Goal: Find specific page/section: Find specific page/section

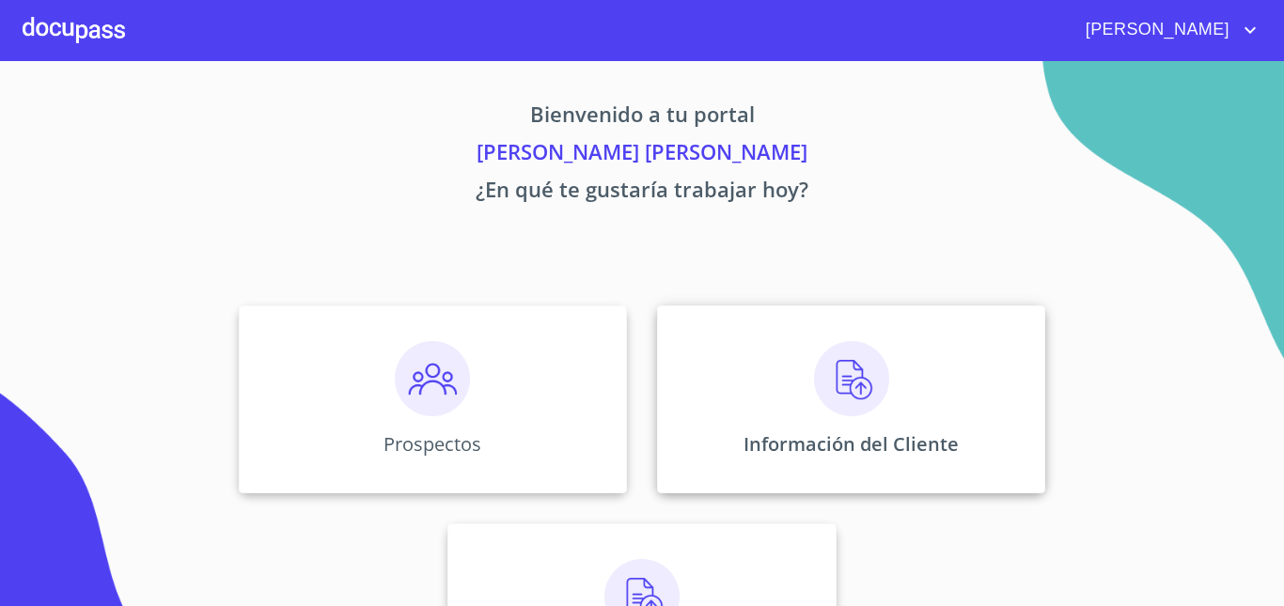
scroll to position [120, 0]
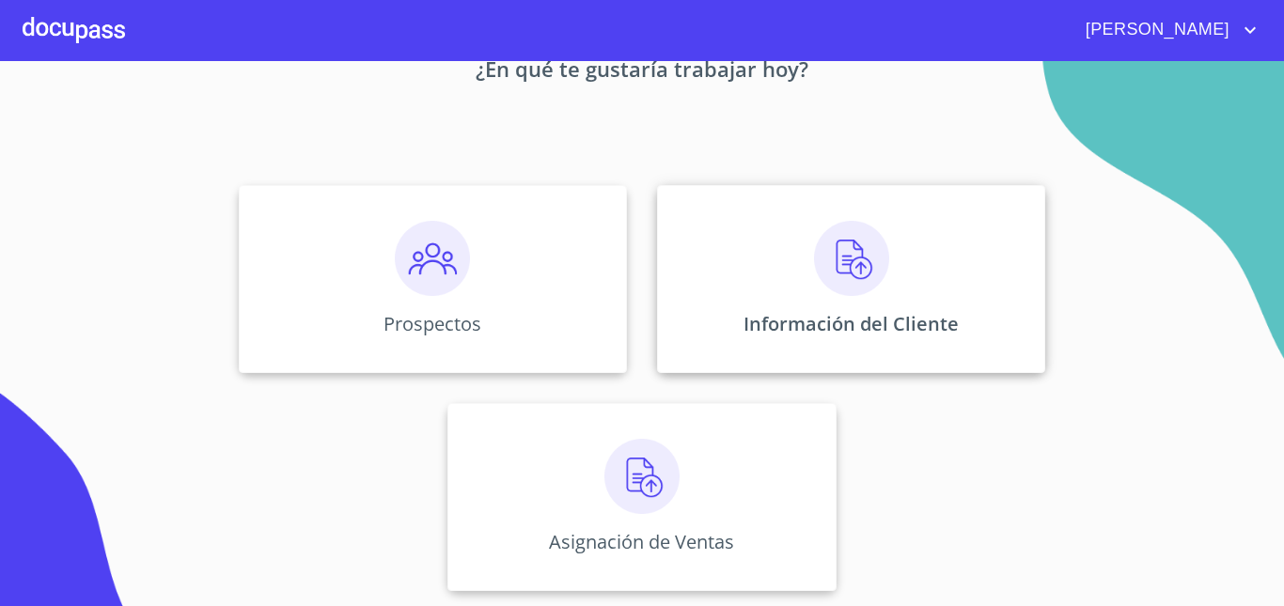
click at [857, 249] on img at bounding box center [851, 258] width 75 height 75
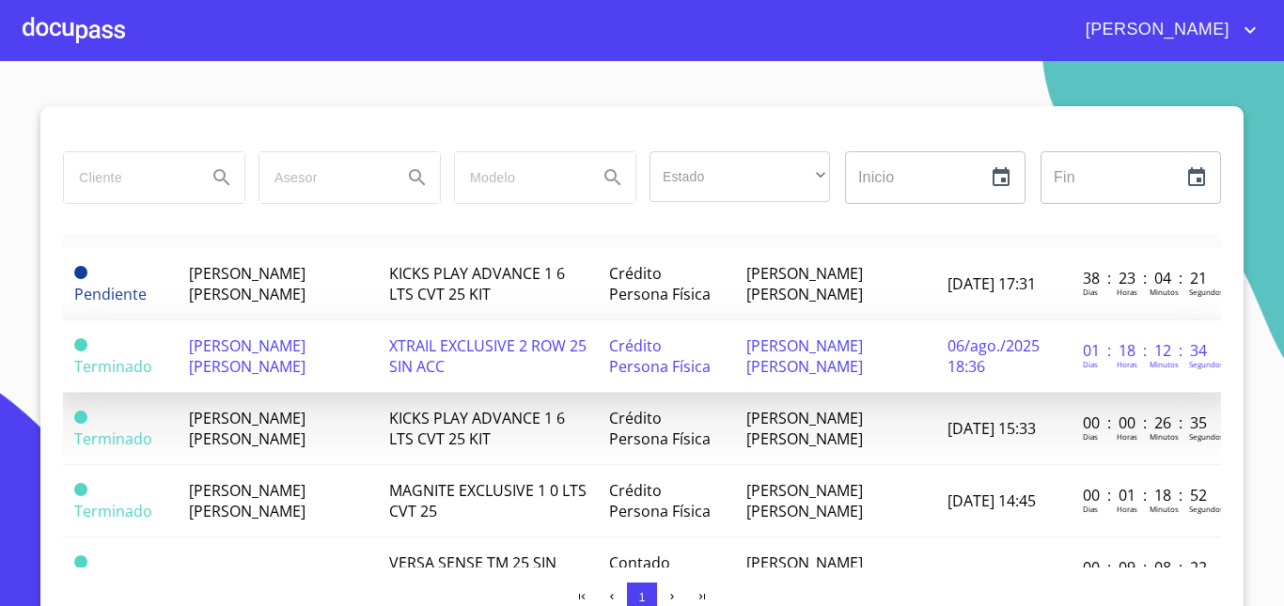
scroll to position [43, 0]
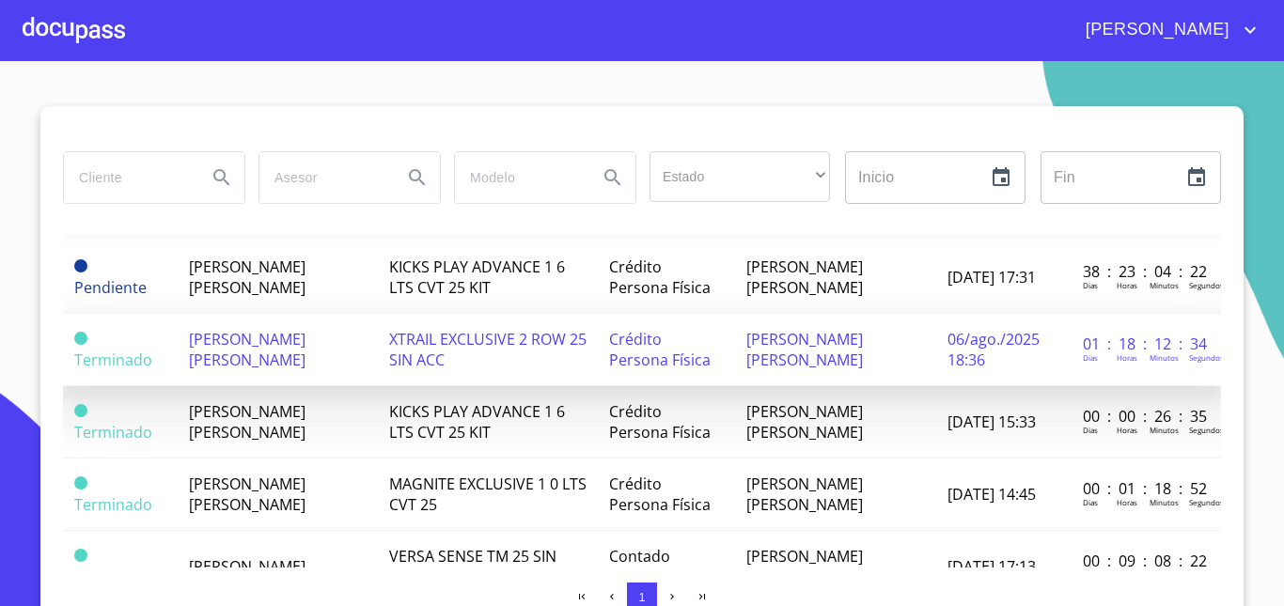
click at [663, 341] on td "Crédito Persona Física" at bounding box center [666, 350] width 137 height 72
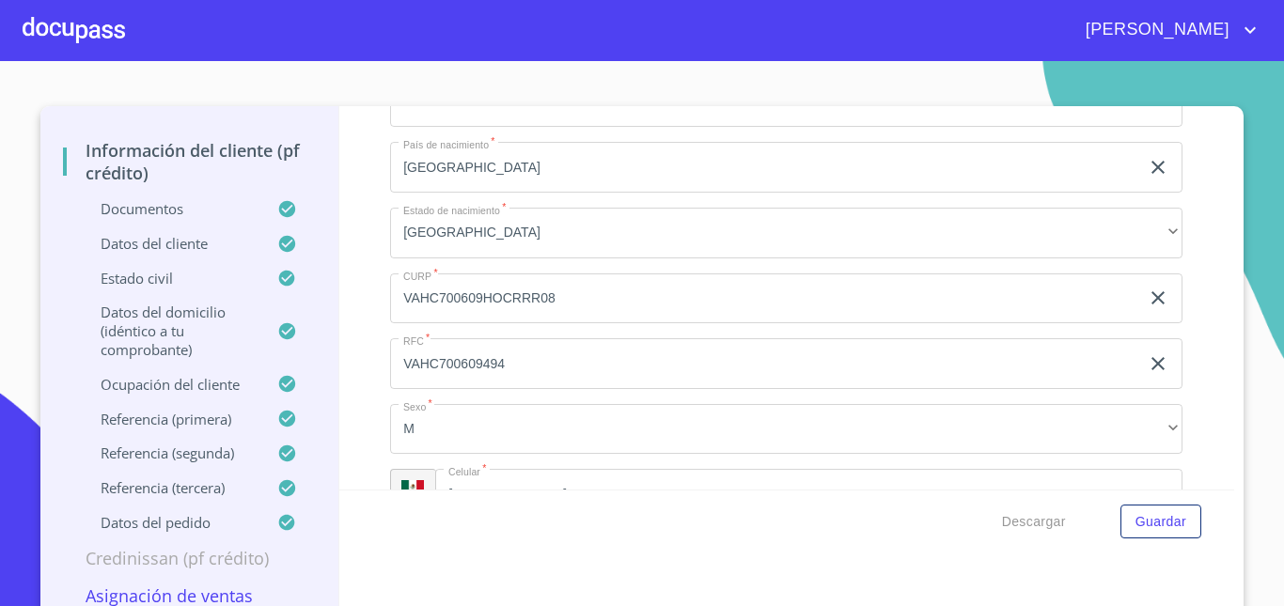
scroll to position [15, 0]
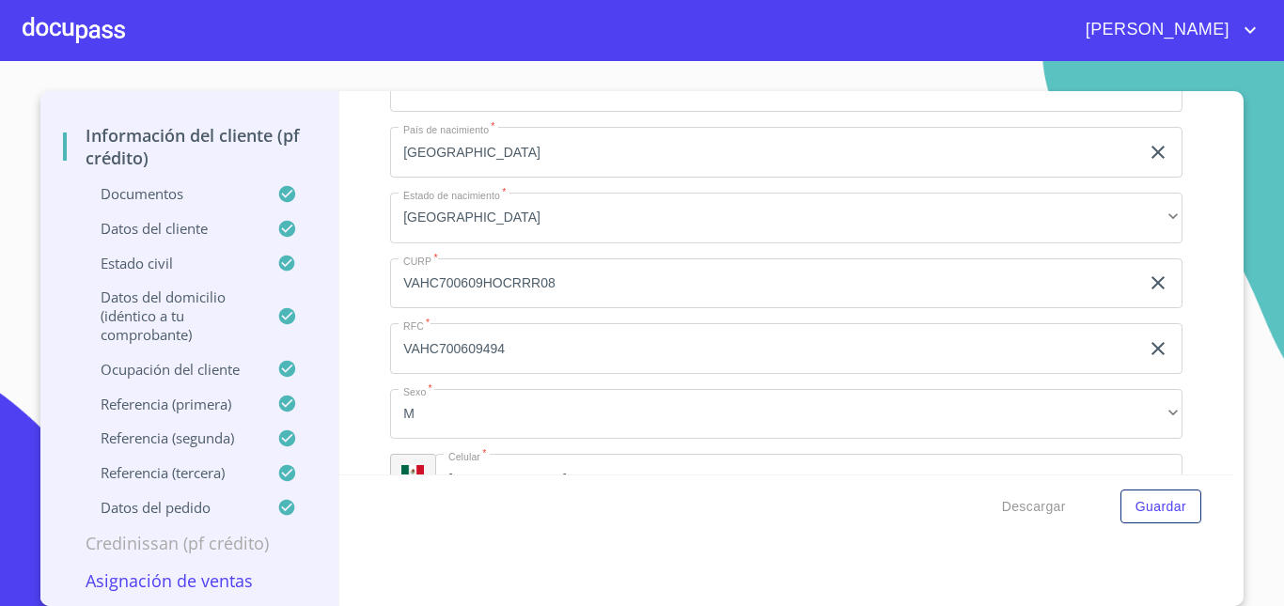
click at [204, 578] on p "Asignación de Ventas" at bounding box center [189, 581] width 253 height 23
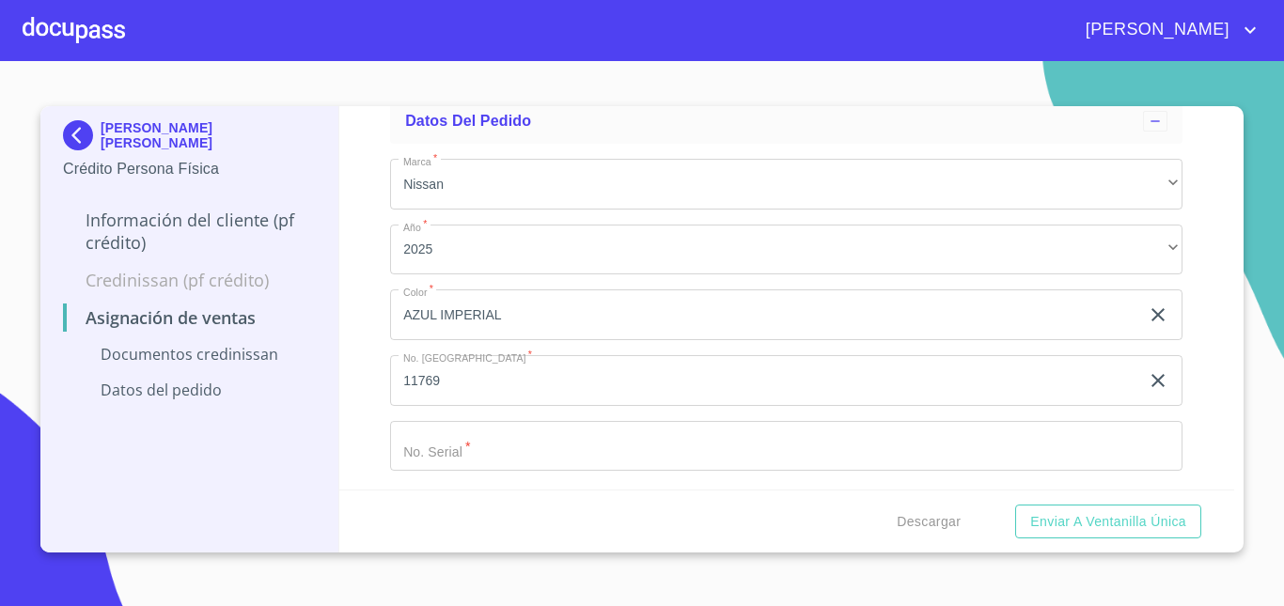
scroll to position [469, 0]
click at [195, 363] on p "Documentos CrediNissan" at bounding box center [189, 354] width 253 height 21
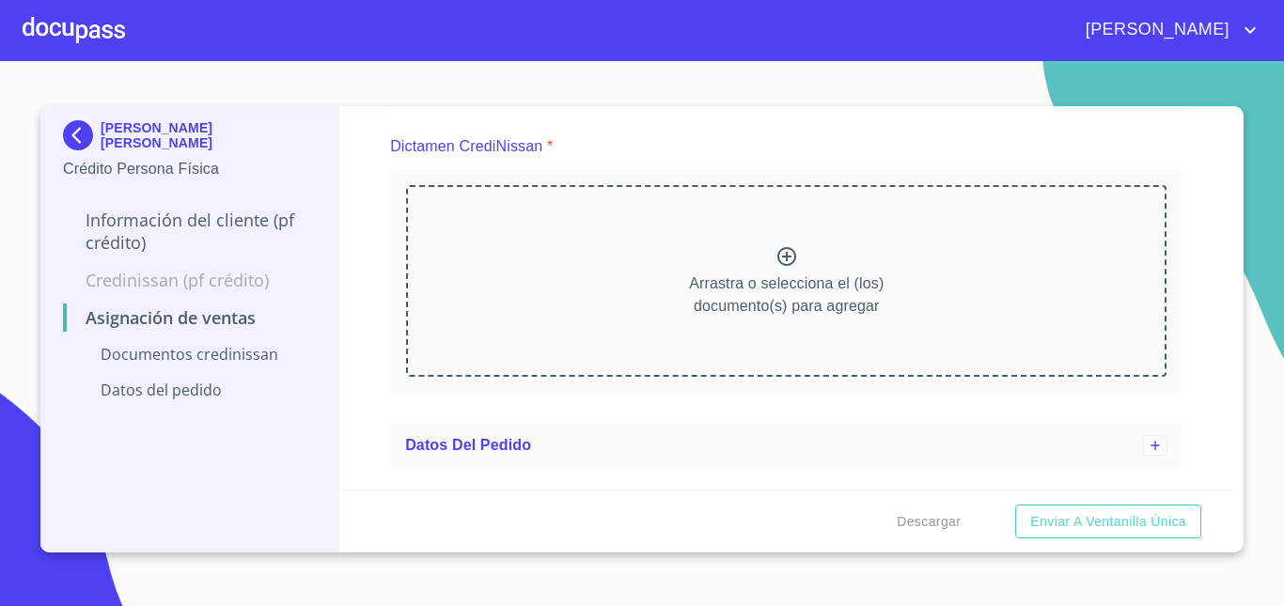
scroll to position [141, 0]
